Goal: Find specific page/section: Find specific page/section

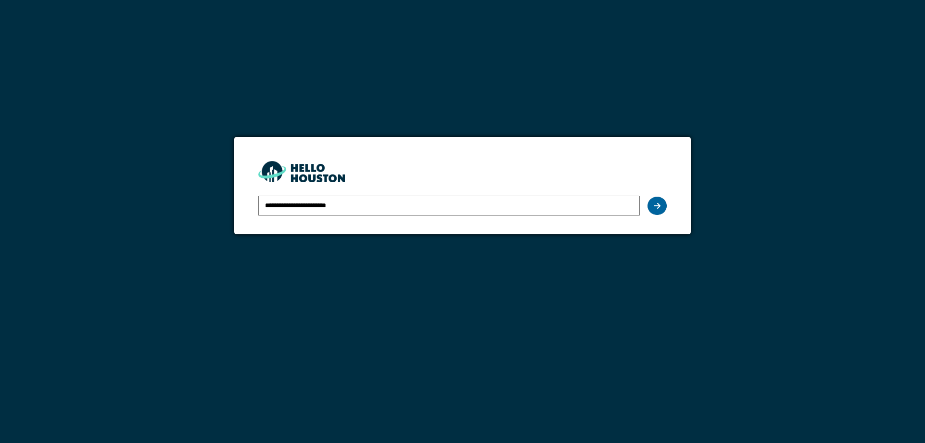
click at [653, 209] on div at bounding box center [656, 206] width 19 height 18
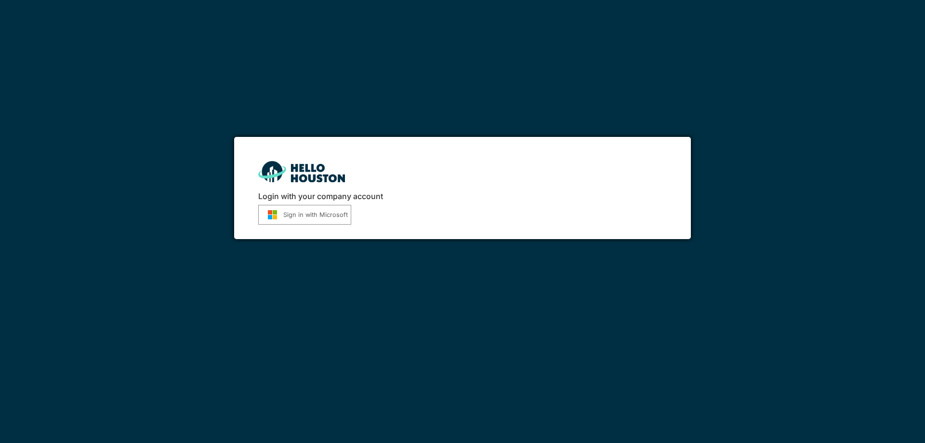
click at [310, 222] on button "Sign in with Microsoft" at bounding box center [304, 215] width 93 height 20
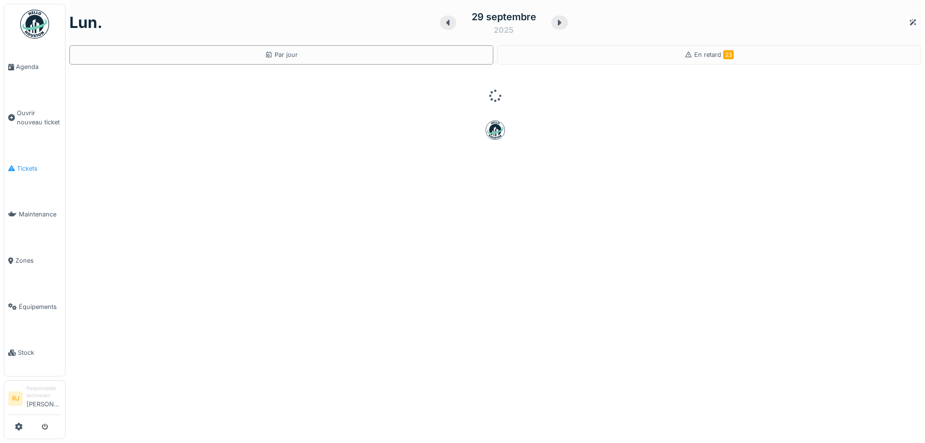
click at [29, 180] on link "Tickets" at bounding box center [34, 168] width 61 height 46
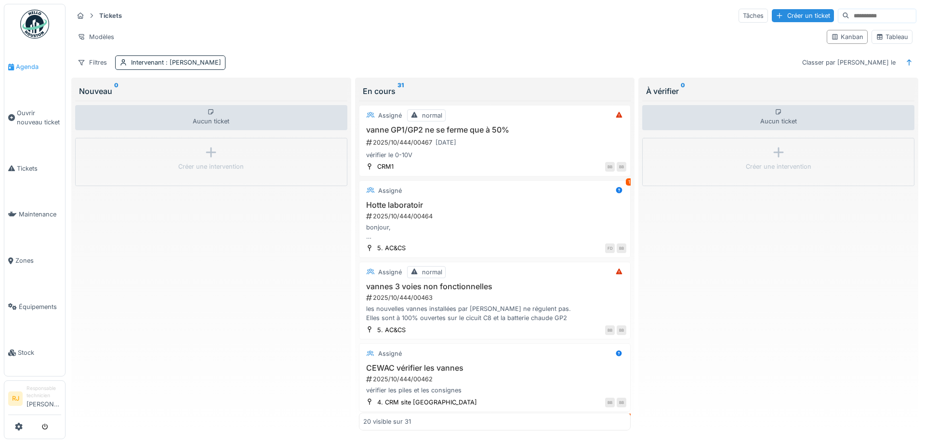
click at [22, 68] on span "Agenda" at bounding box center [38, 66] width 45 height 9
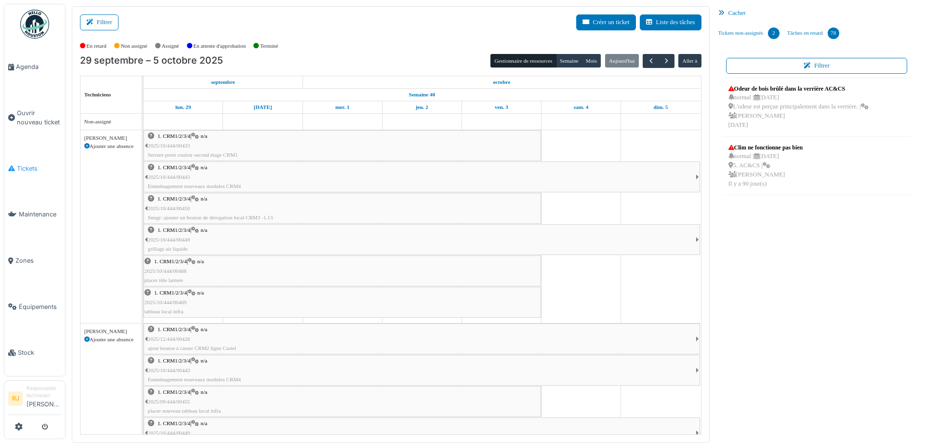
click at [23, 170] on span "Tickets" at bounding box center [39, 168] width 44 height 9
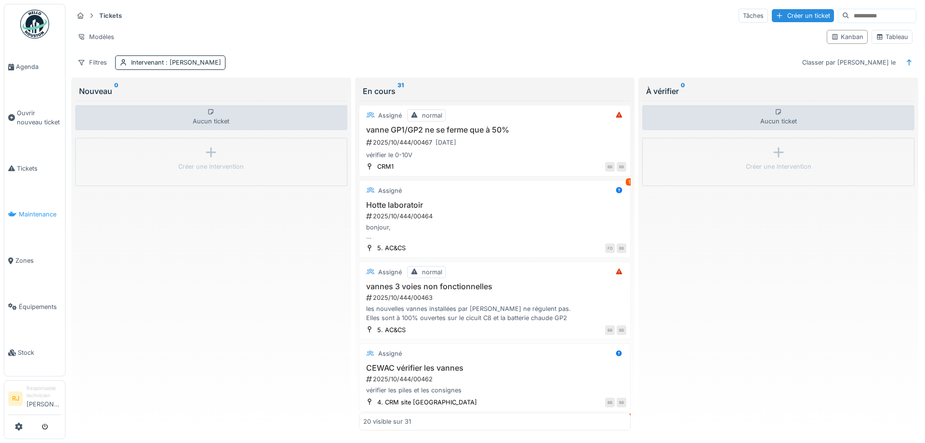
click at [36, 205] on link "Maintenance" at bounding box center [34, 214] width 61 height 46
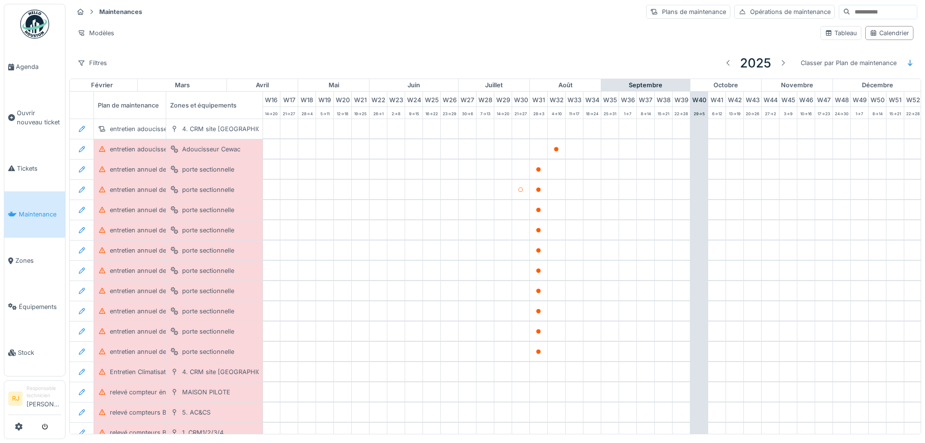
scroll to position [0, 294]
click at [27, 164] on span "Tickets" at bounding box center [39, 168] width 44 height 9
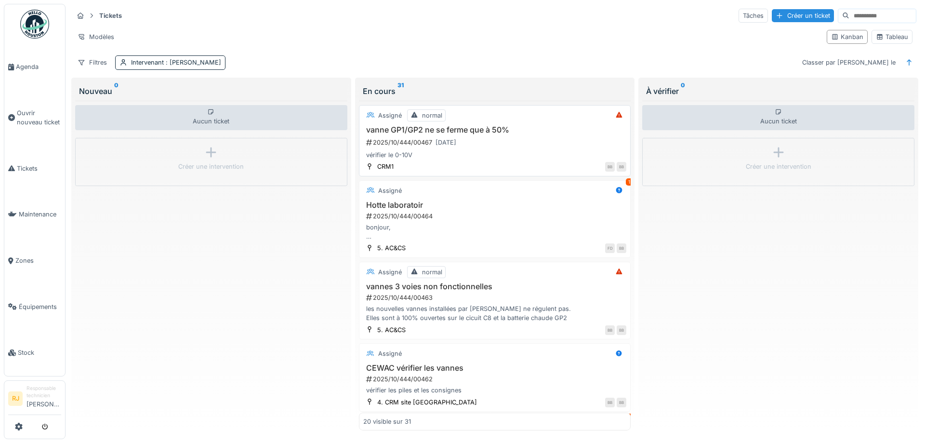
click at [436, 135] on div "vanne GP1/GP2 ne se ferme que à 50% 2025/10/444/00467 [DATE] vérifier le 0-10V" at bounding box center [494, 142] width 263 height 35
